Goal: Navigation & Orientation: Find specific page/section

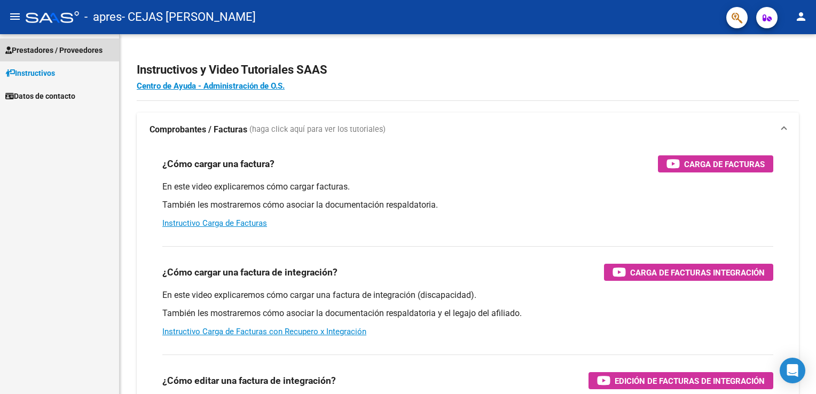
click at [62, 52] on span "Prestadores / Proveedores" at bounding box center [53, 50] width 97 height 12
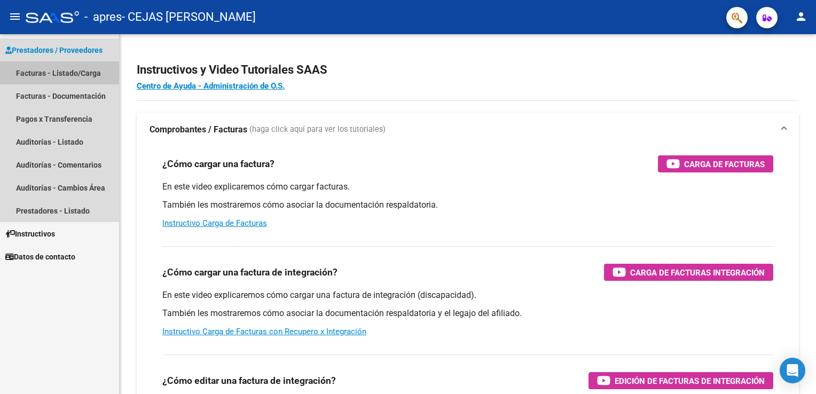
click at [56, 74] on link "Facturas - Listado/Carga" at bounding box center [59, 72] width 119 height 23
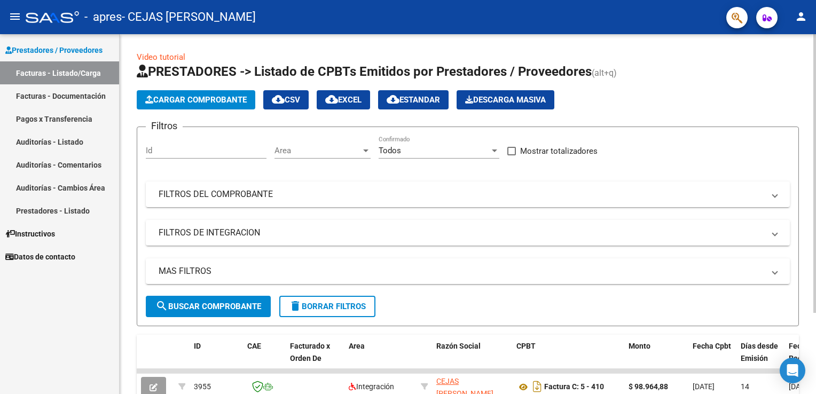
click at [124, 217] on div "Video tutorial PRESTADORES -> Listado de CPBTs Emitidos por Prestadores / Prove…" at bounding box center [468, 263] width 696 height 458
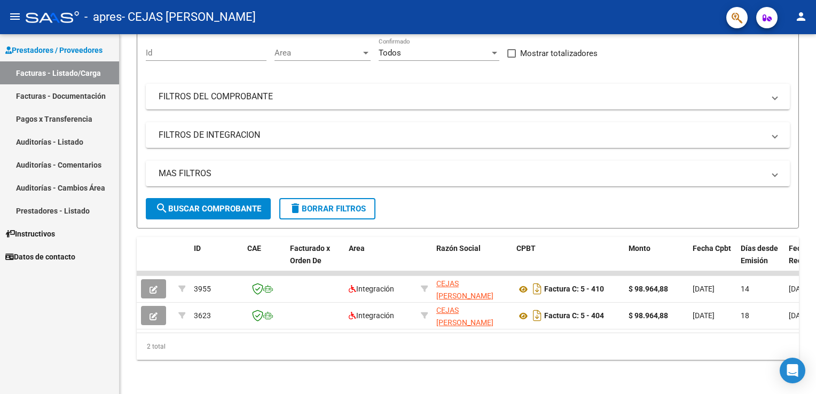
click at [70, 122] on link "Pagos x Transferencia" at bounding box center [59, 118] width 119 height 23
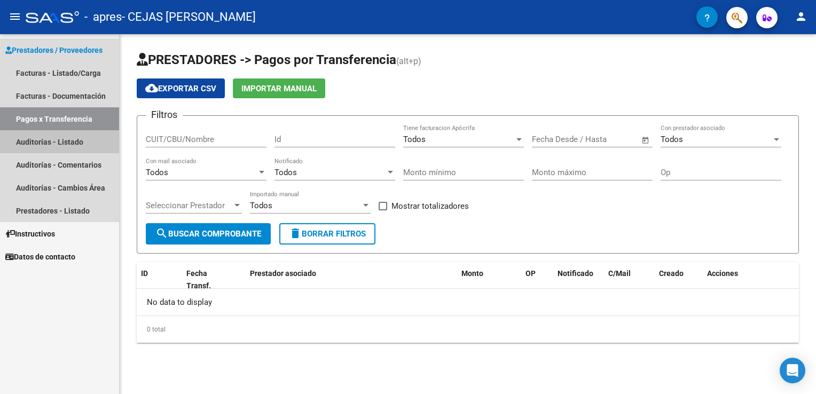
click at [75, 138] on link "Auditorías - Listado" at bounding box center [59, 141] width 119 height 23
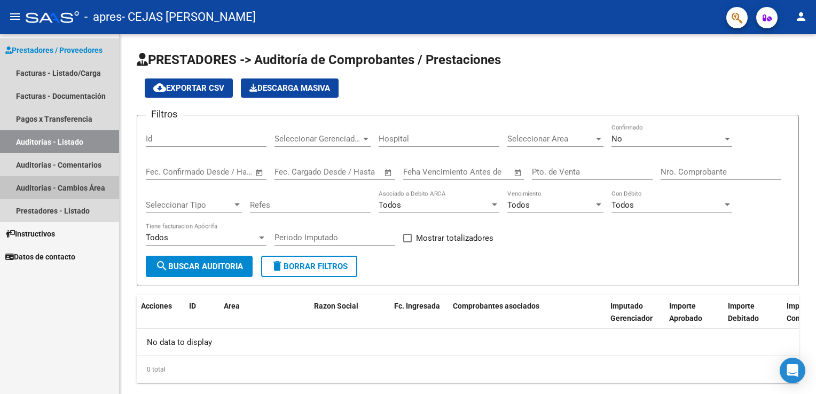
click at [45, 187] on link "Auditorías - Cambios Área" at bounding box center [59, 187] width 119 height 23
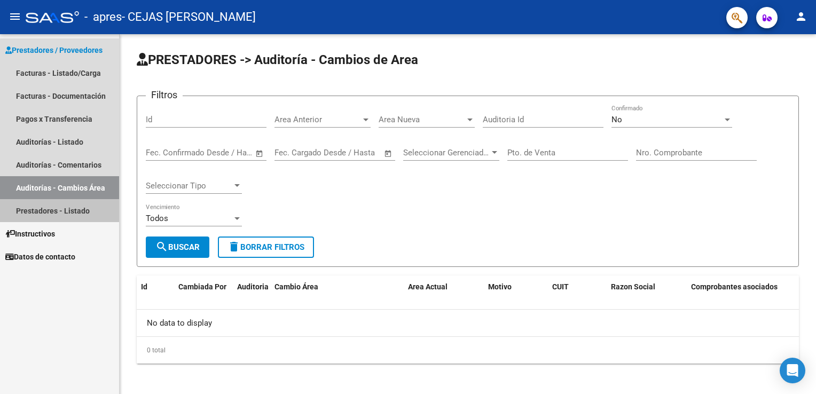
click at [47, 207] on link "Prestadores - Listado" at bounding box center [59, 210] width 119 height 23
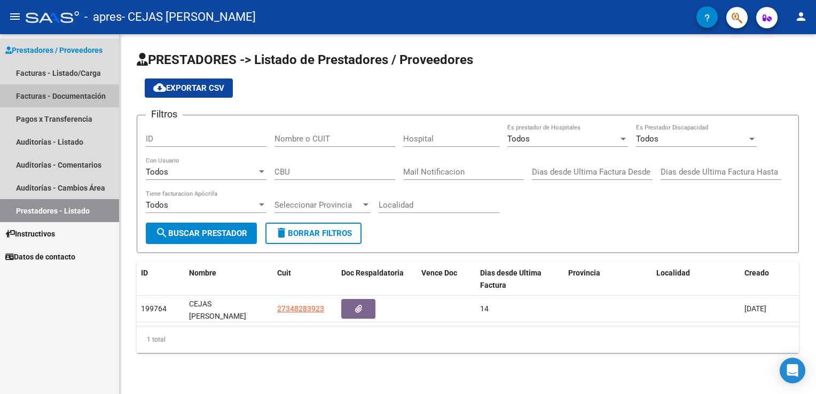
click at [68, 90] on link "Facturas - Documentación" at bounding box center [59, 95] width 119 height 23
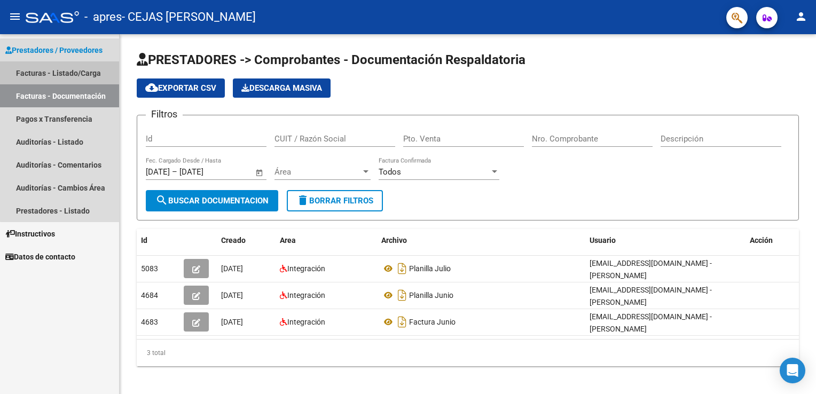
click at [60, 71] on link "Facturas - Listado/Carga" at bounding box center [59, 72] width 119 height 23
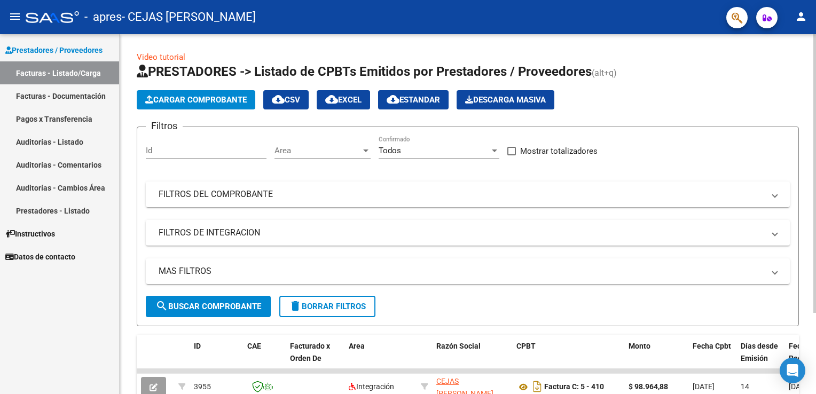
click at [132, 225] on div "Video tutorial PRESTADORES -> Listado de CPBTs Emitidos por Prestadores / Prove…" at bounding box center [468, 263] width 696 height 458
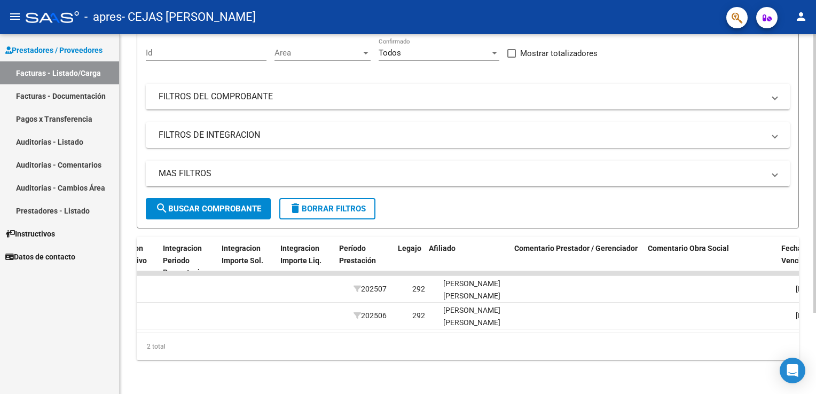
scroll to position [0, 1189]
